Goal: Check status: Check status

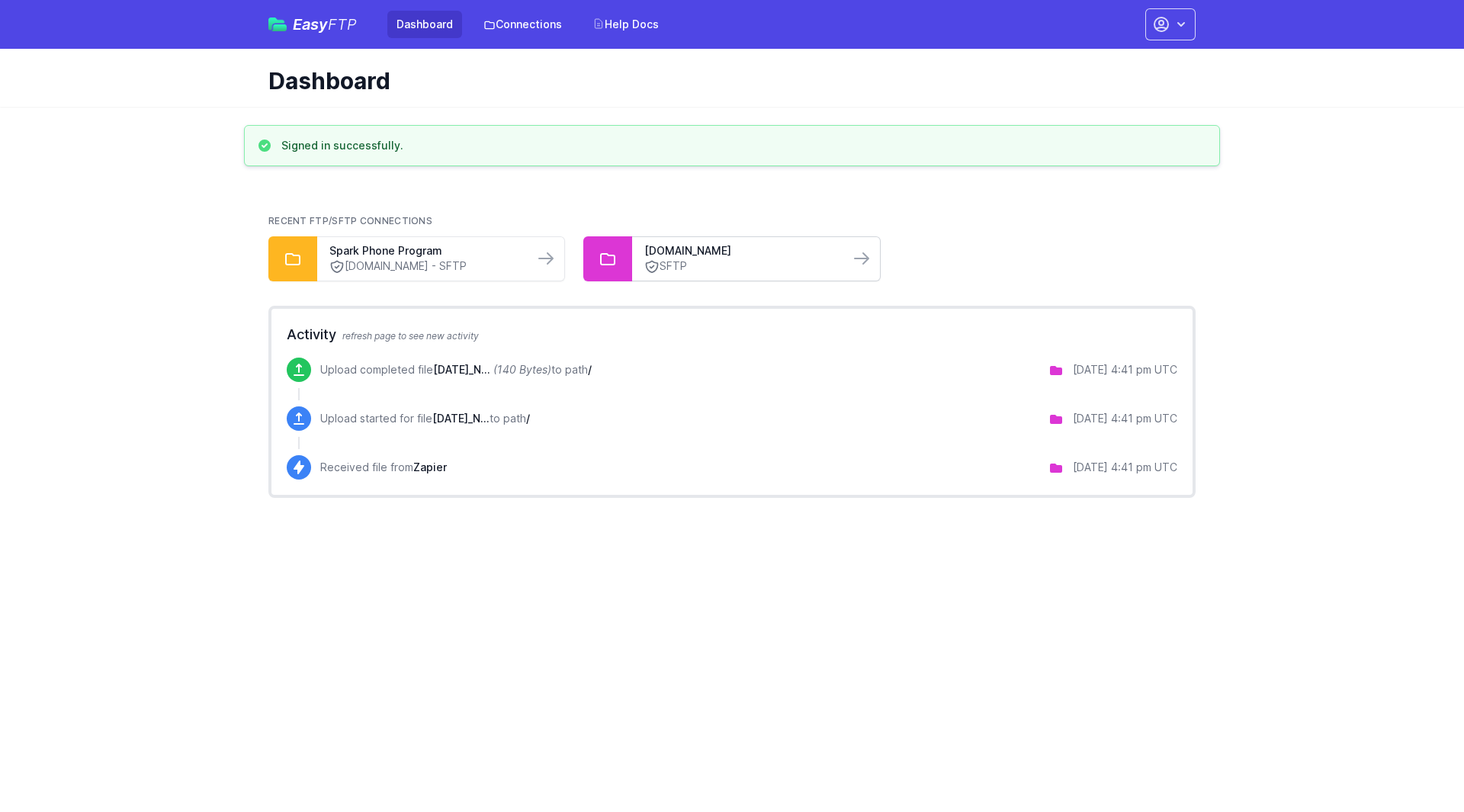
click at [768, 266] on link "SFTP" at bounding box center [740, 266] width 192 height 16
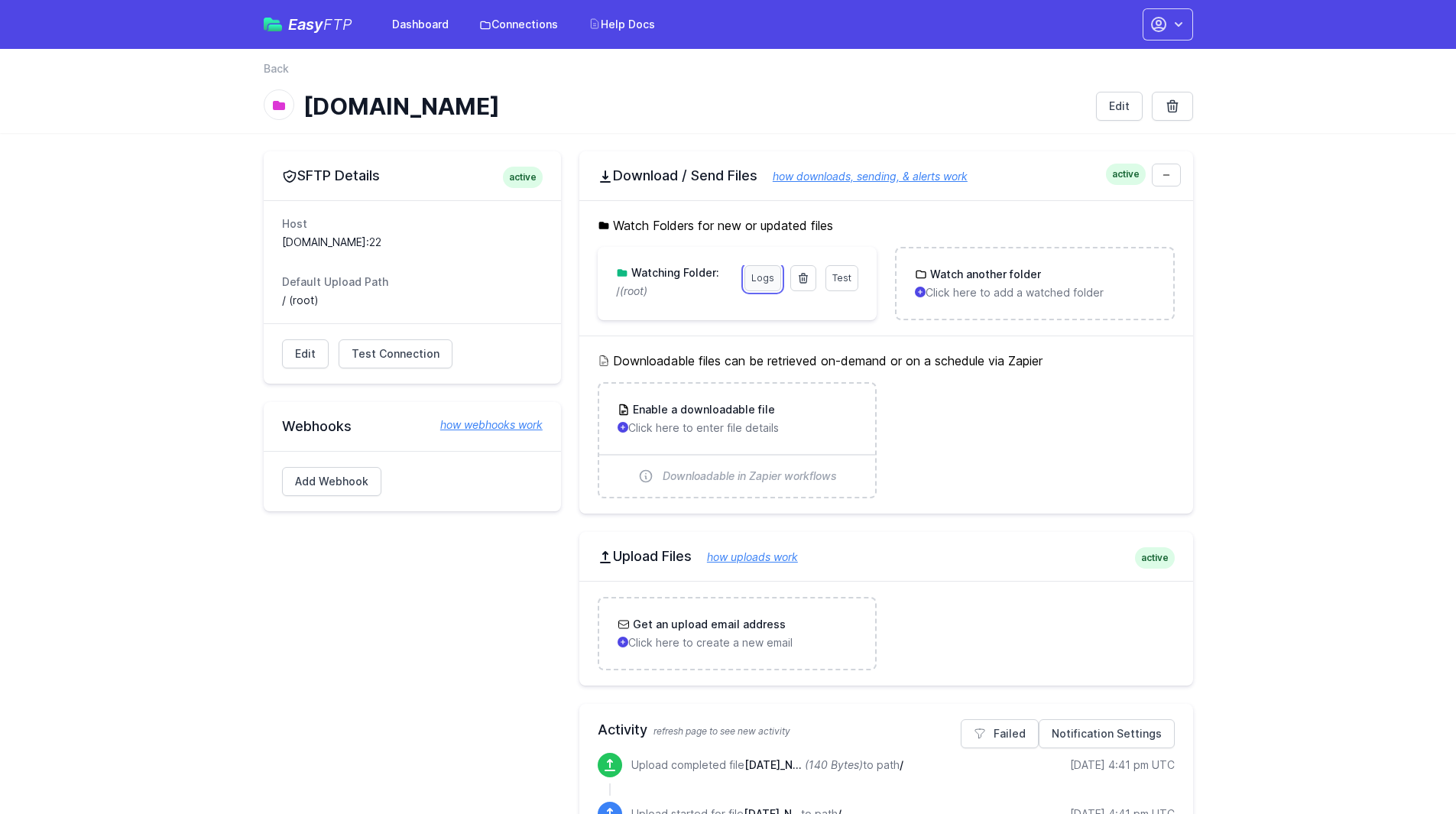
click at [768, 280] on link "Logs" at bounding box center [763, 278] width 37 height 26
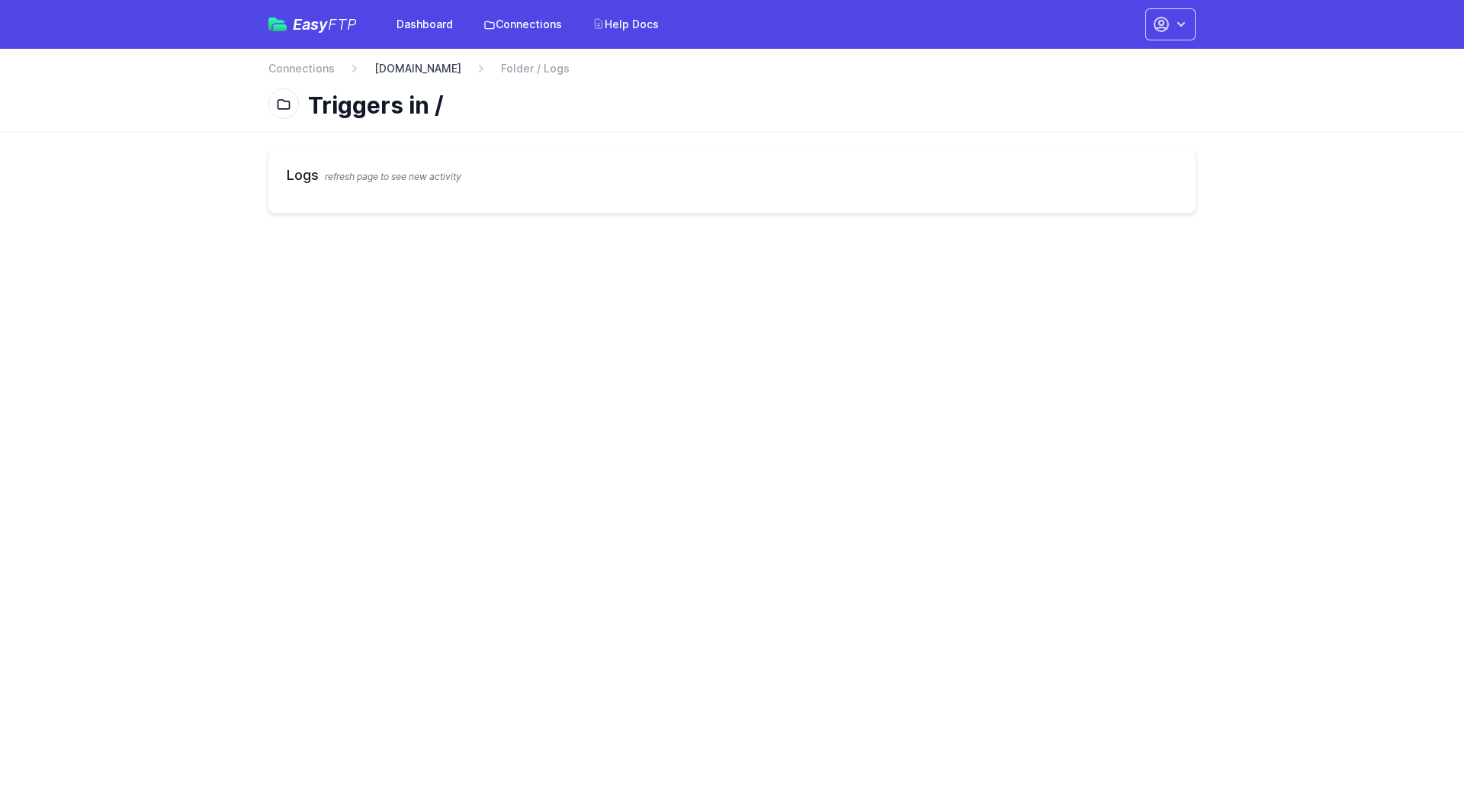
click at [413, 70] on link "[DOMAIN_NAME]" at bounding box center [418, 68] width 87 height 16
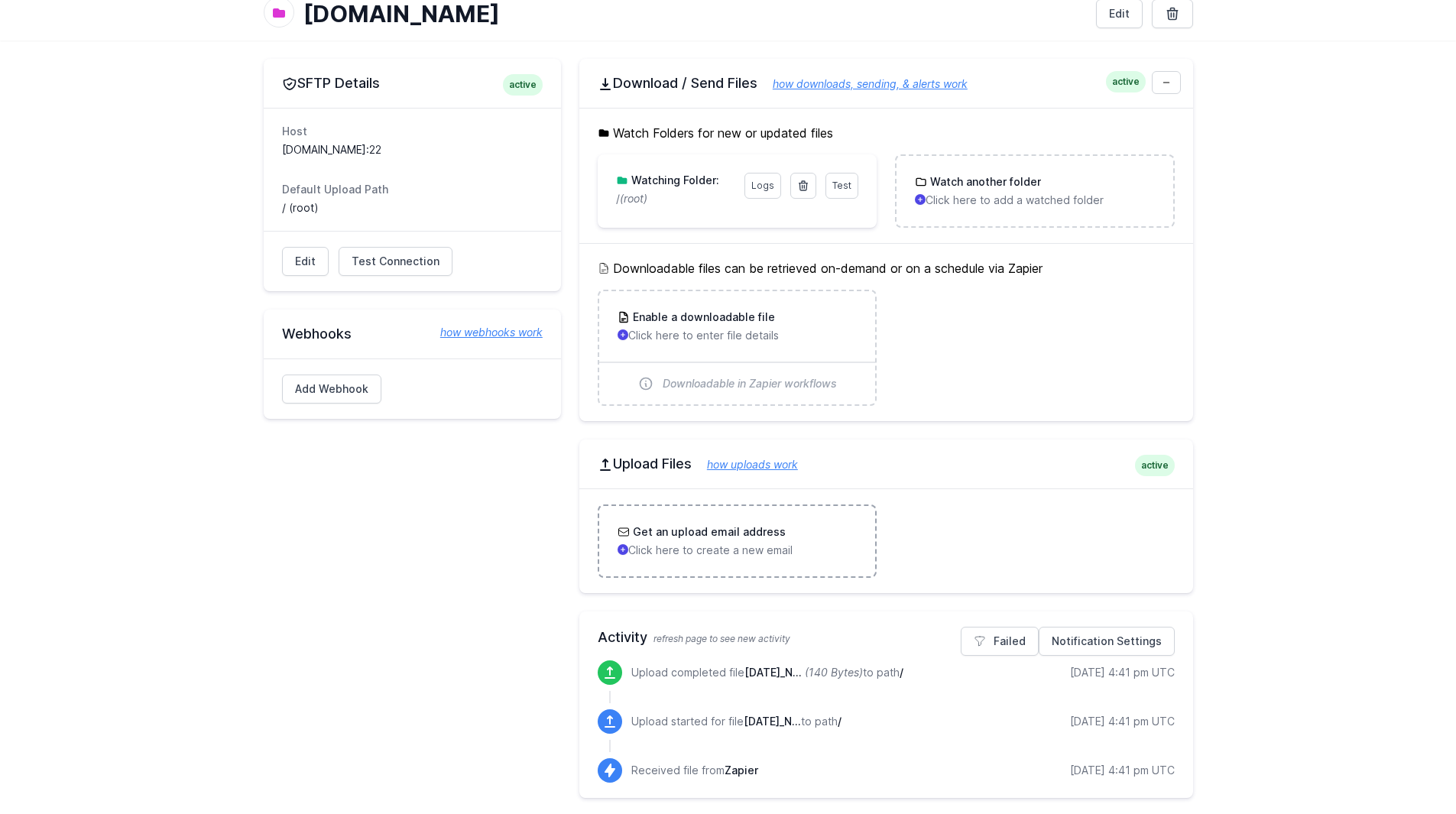
scroll to position [95, 0]
click at [686, 668] on p "Upload completed file [DATE]_N... (140 Bytes) to path /" at bounding box center [767, 671] width 272 height 16
click at [802, 674] on span "[DATE]_N..." at bounding box center [774, 670] width 58 height 13
click at [696, 670] on p "Upload completed file [DATE]_N... (140 Bytes) to path /" at bounding box center [767, 671] width 272 height 16
click at [740, 715] on p "Upload started for file [DATE]_N... to path /" at bounding box center [737, 720] width 211 height 16
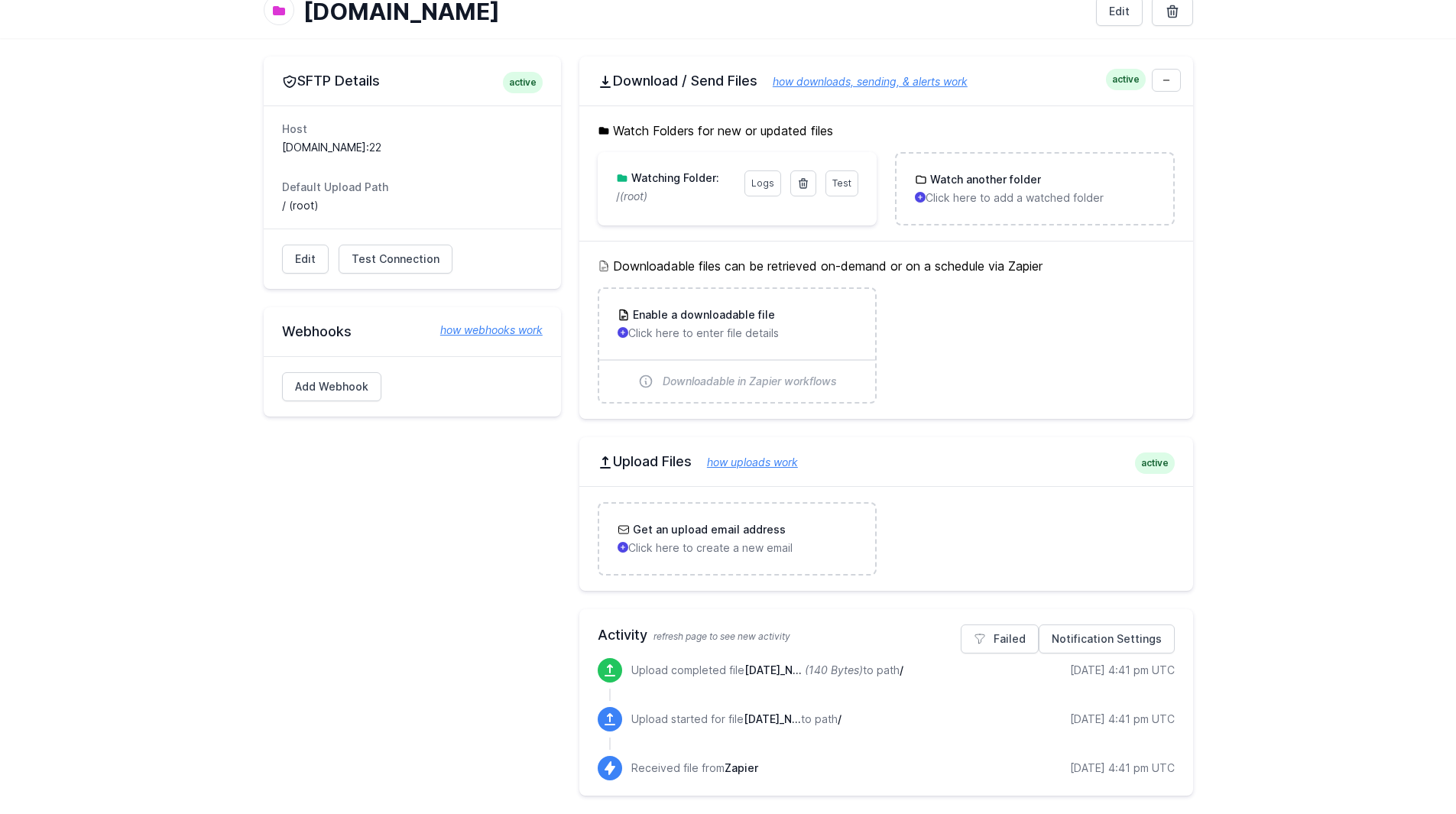
click at [735, 765] on span "Zapier" at bounding box center [741, 767] width 34 height 13
click at [904, 667] on p "Upload completed file [DATE]_N... (140 Bytes) to path /" at bounding box center [767, 671] width 272 height 16
click at [711, 672] on p "Upload completed file [DATE]_N... (140 Bytes) to path /" at bounding box center [767, 671] width 272 height 16
click at [774, 667] on span "[DATE]_N..." at bounding box center [774, 670] width 58 height 13
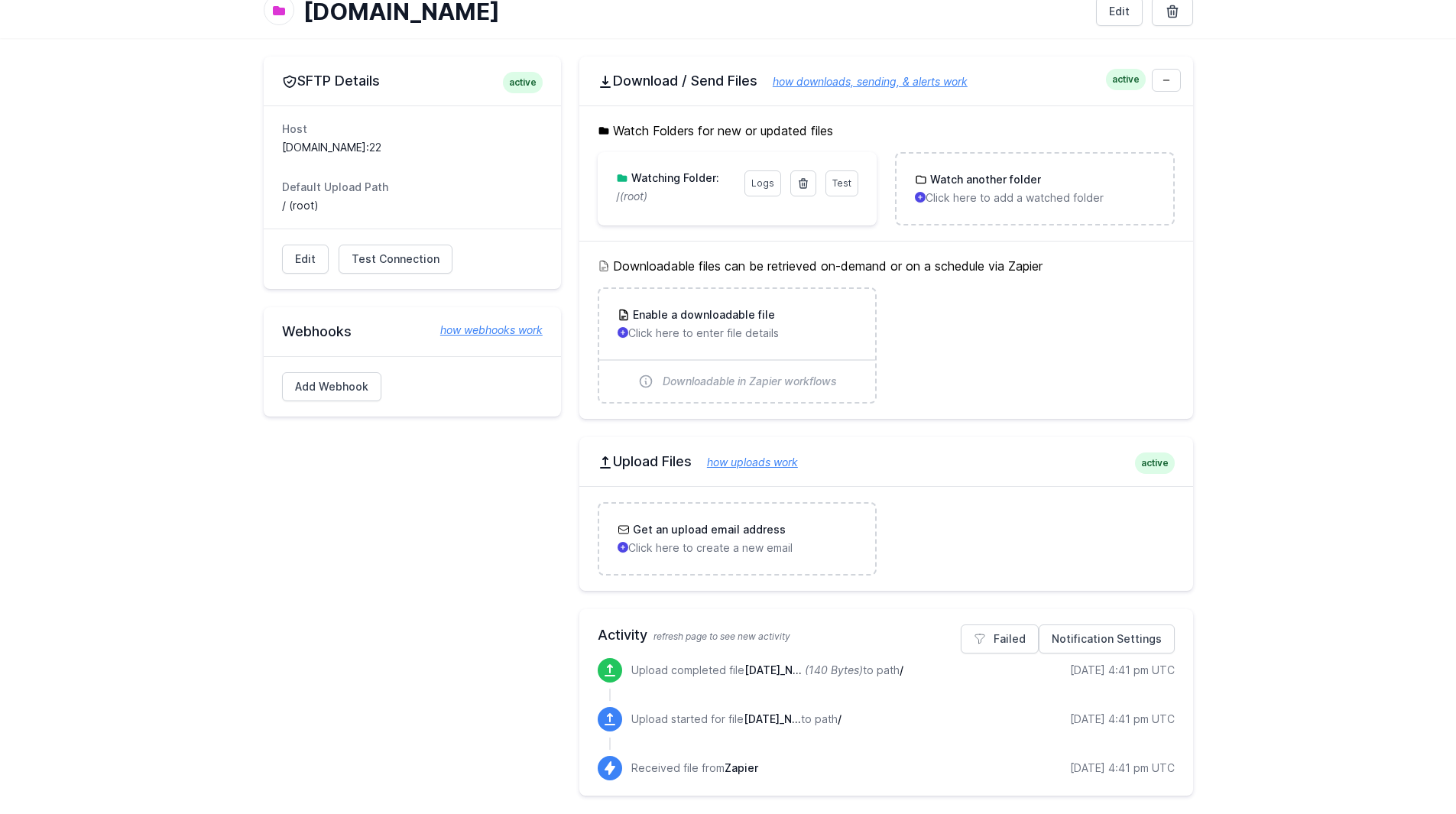
click at [610, 670] on icon at bounding box center [610, 671] width 11 height 12
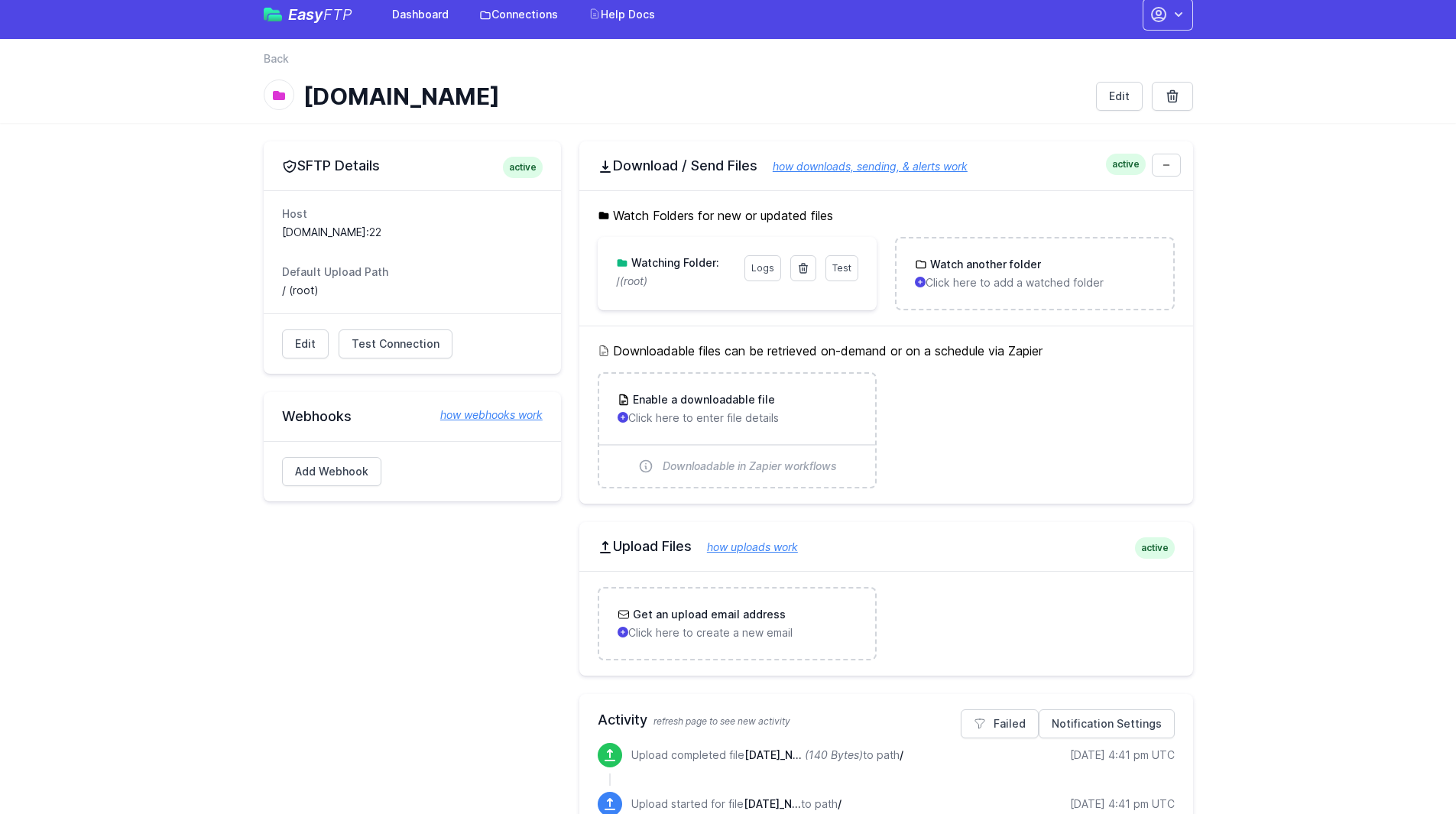
scroll to position [0, 0]
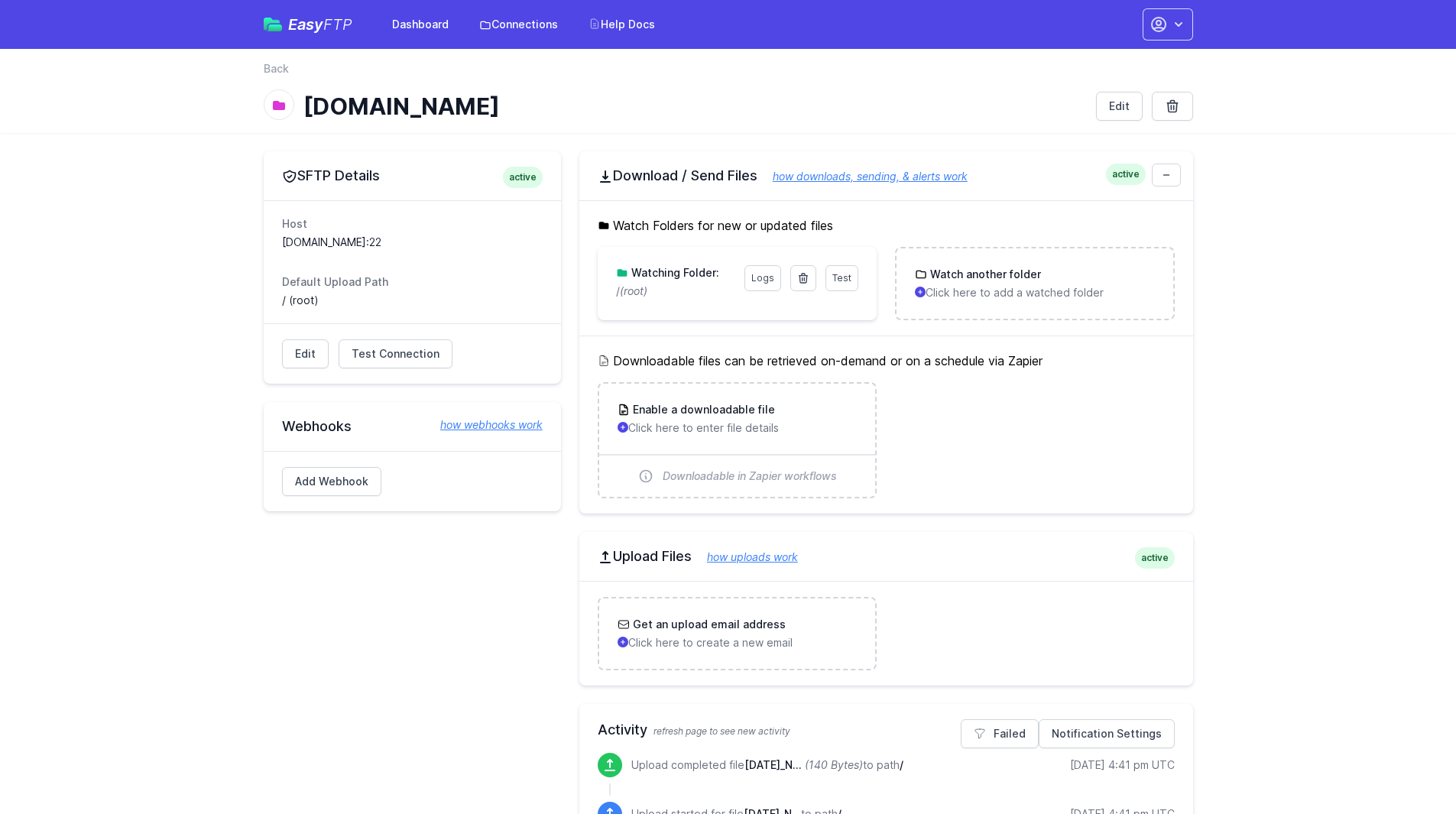
click at [376, 239] on dd "[DOMAIN_NAME]:22" at bounding box center [413, 242] width 260 height 16
click at [385, 244] on dd "[DOMAIN_NAME]:22" at bounding box center [413, 242] width 260 height 16
click at [386, 244] on dd "[DOMAIN_NAME]:22" at bounding box center [413, 242] width 260 height 16
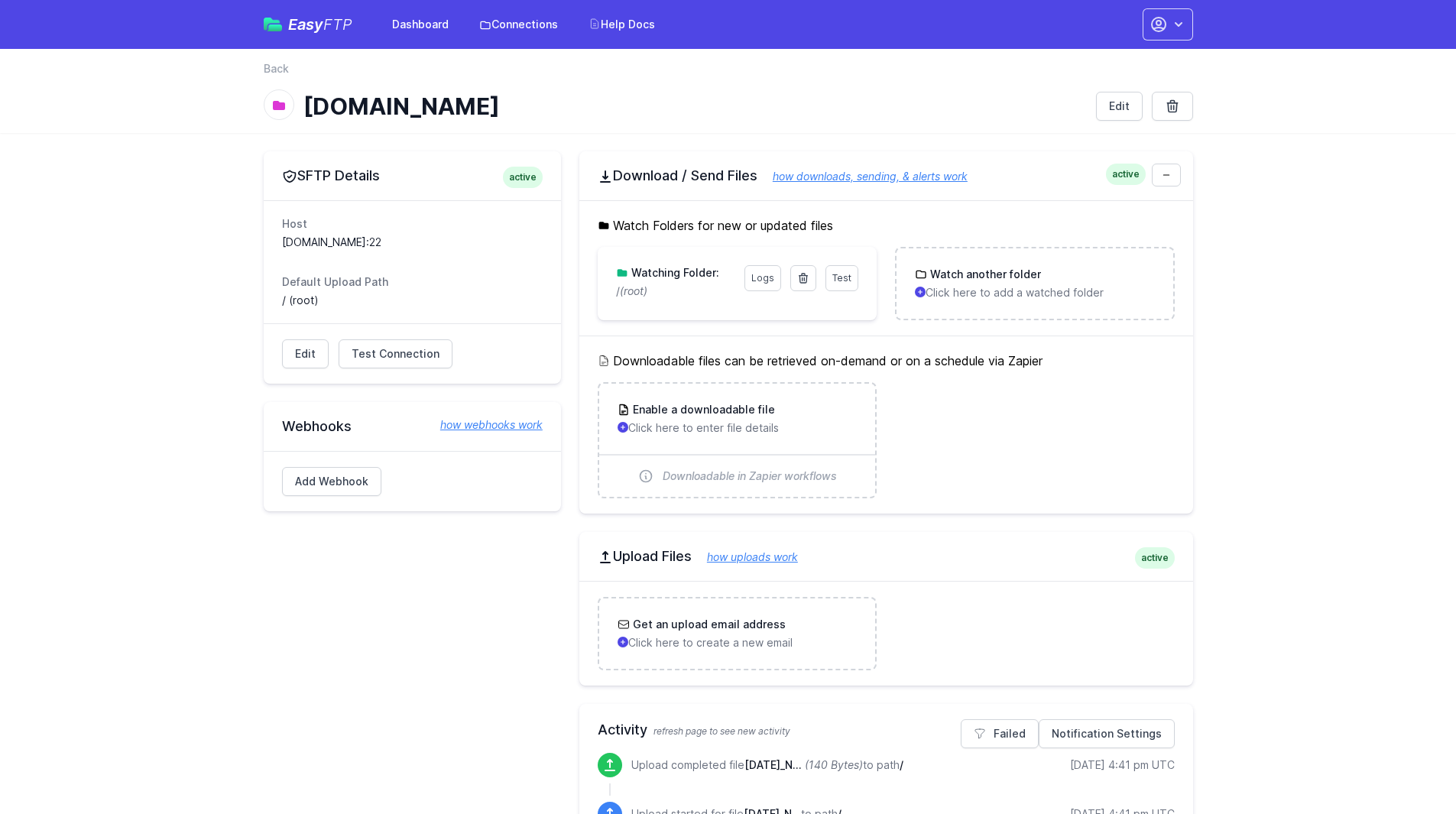
drag, startPoint x: 1050, startPoint y: 771, endPoint x: 1157, endPoint y: 777, distance: 107.2
click at [1157, 777] on div "Upload completed file [DATE]_N... (140 Bytes) to path / [DATE] 4:41 pm UTC" at bounding box center [903, 764] width 544 height 24
copy div "[DATE] 4:41 pm UTC"
click at [1243, 204] on main "SFTP Details active Host [DOMAIN_NAME]:22 Default Upload Path / (root) Edit Tes…" at bounding box center [728, 521] width 1456 height 776
